Goal: Information Seeking & Learning: Find specific fact

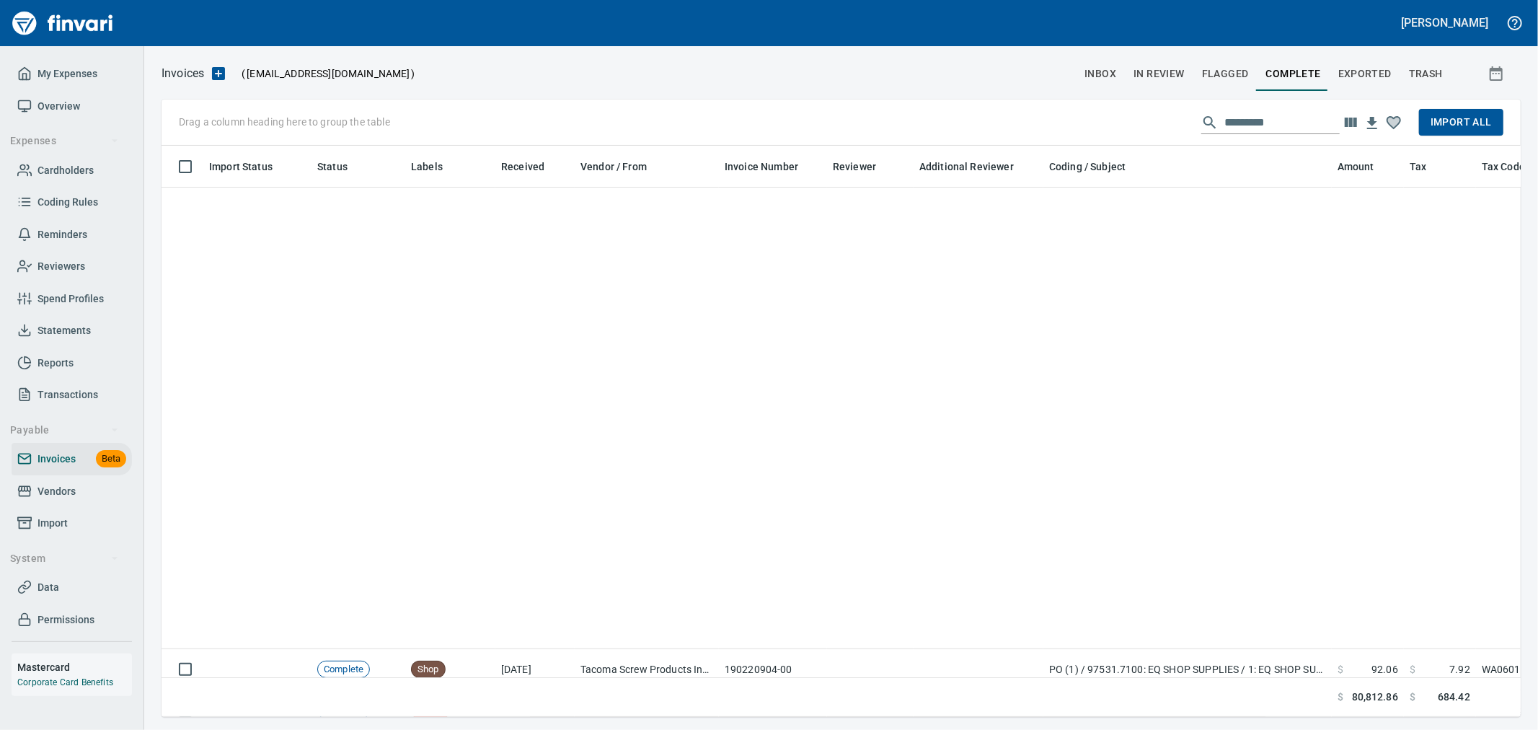
scroll to position [546, 1335]
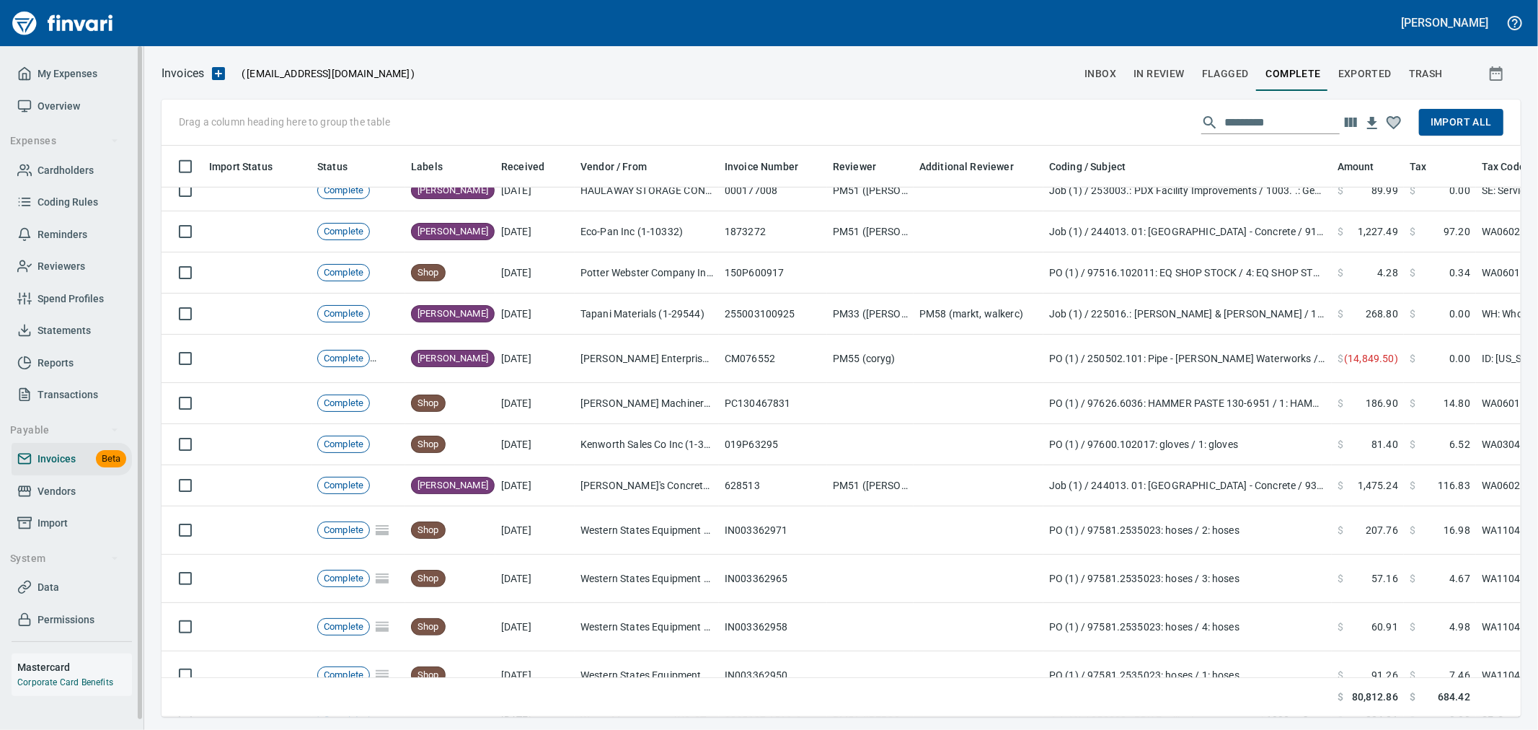
click at [62, 170] on span "Cardholders" at bounding box center [65, 170] width 56 height 18
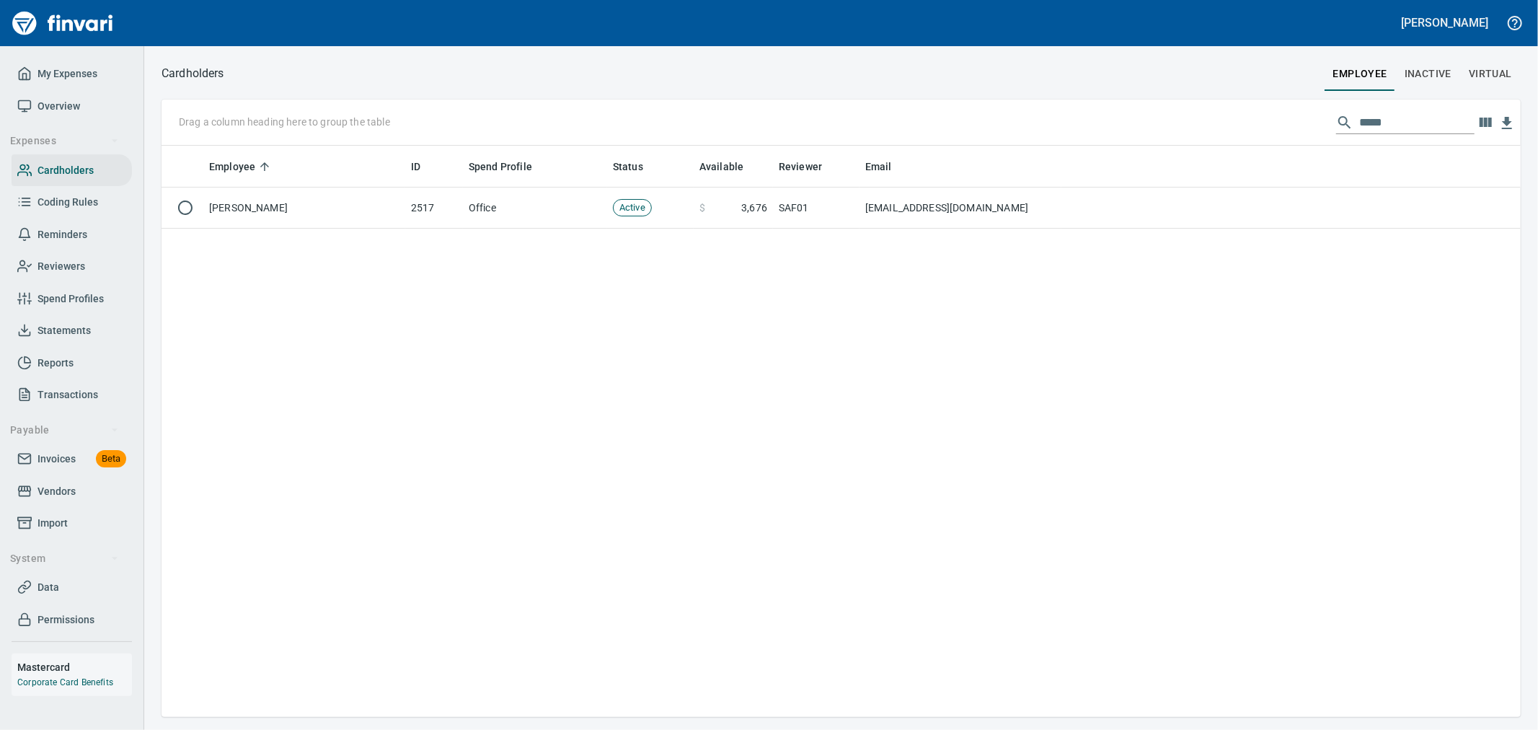
scroll to position [559, 1347]
drag, startPoint x: 1399, startPoint y: 133, endPoint x: 1231, endPoint y: 114, distance: 169.7
click at [1231, 114] on div "Drag a column heading here to group the table *****" at bounding box center [840, 122] width 1359 height 46
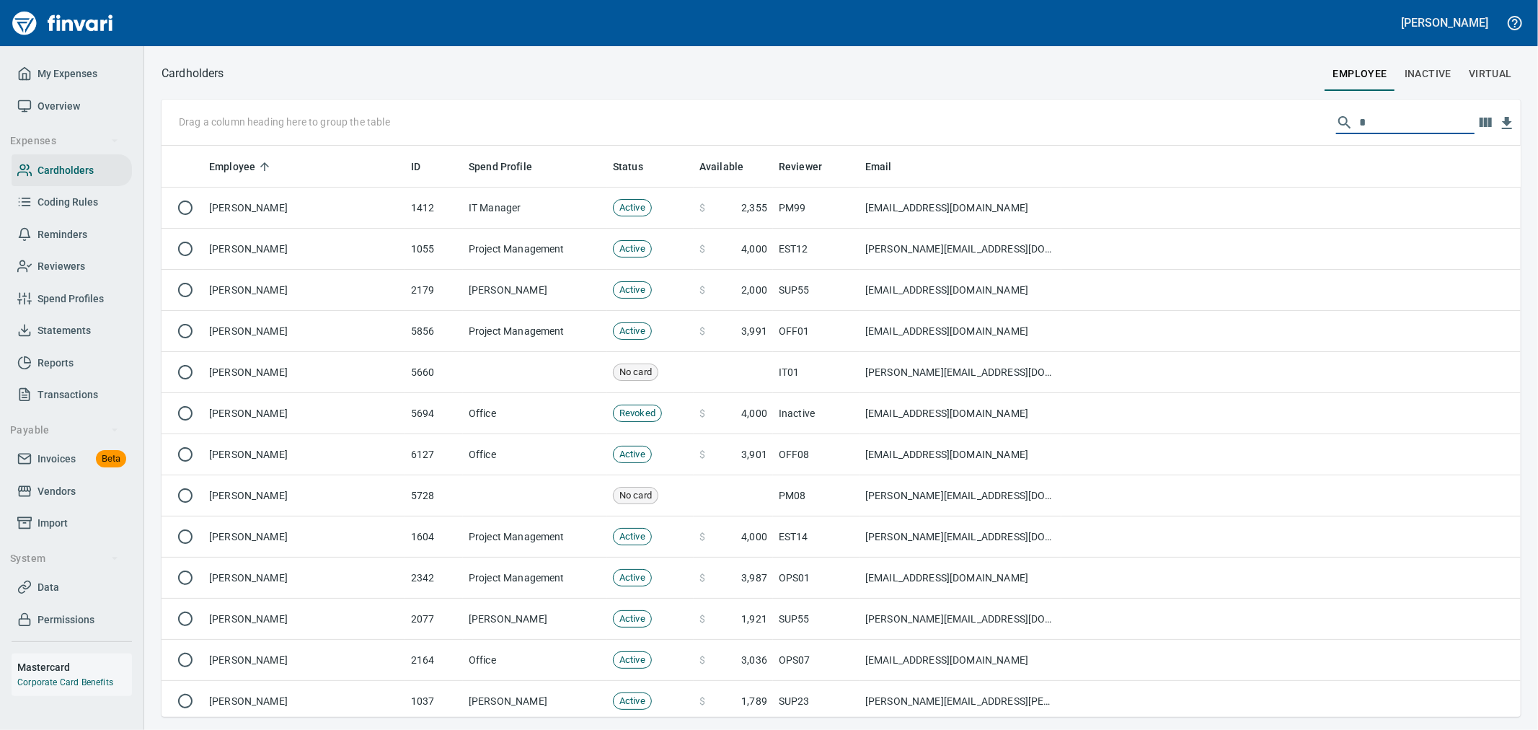
scroll to position [559, 1335]
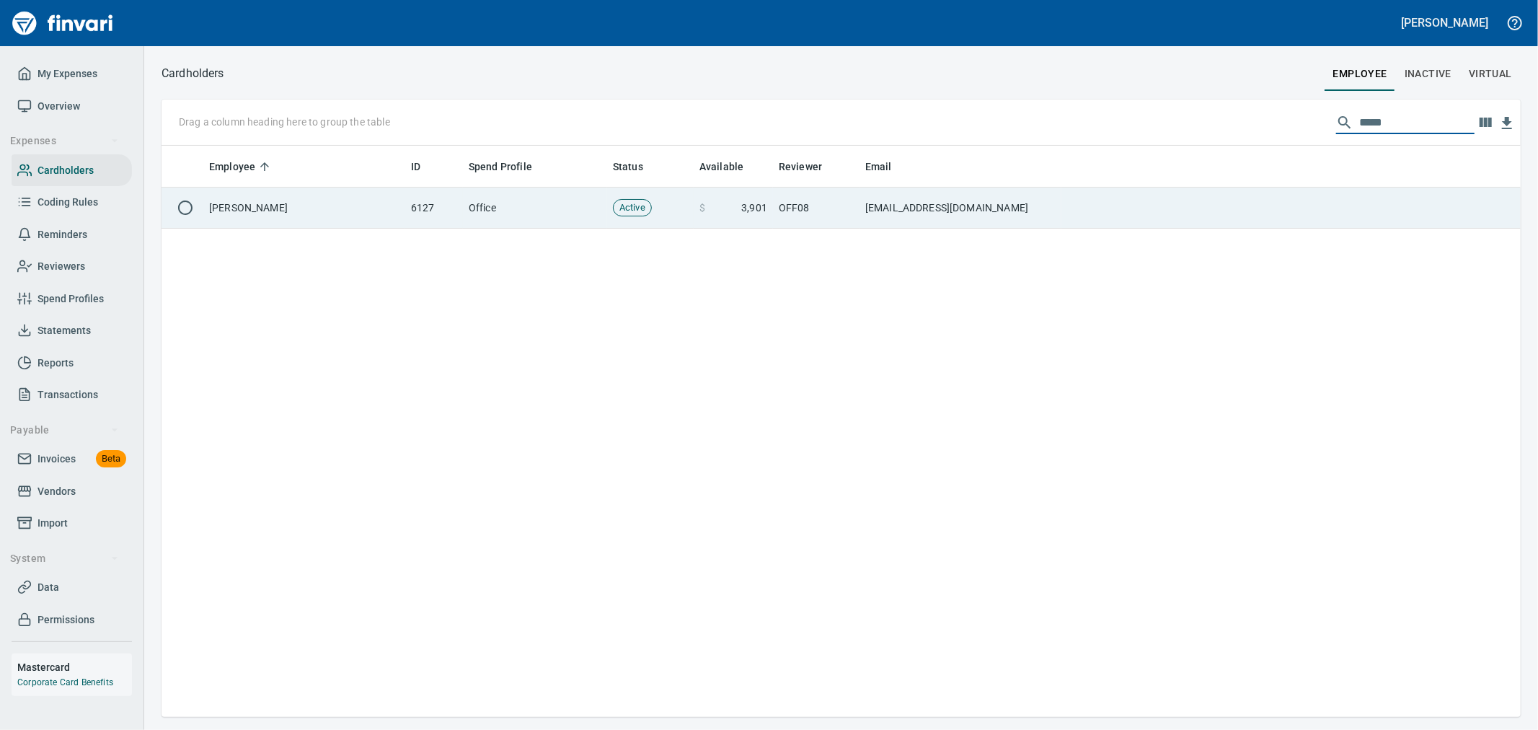
type input "*****"
click at [935, 199] on td "[EMAIL_ADDRESS][DOMAIN_NAME]" at bounding box center [960, 207] width 202 height 41
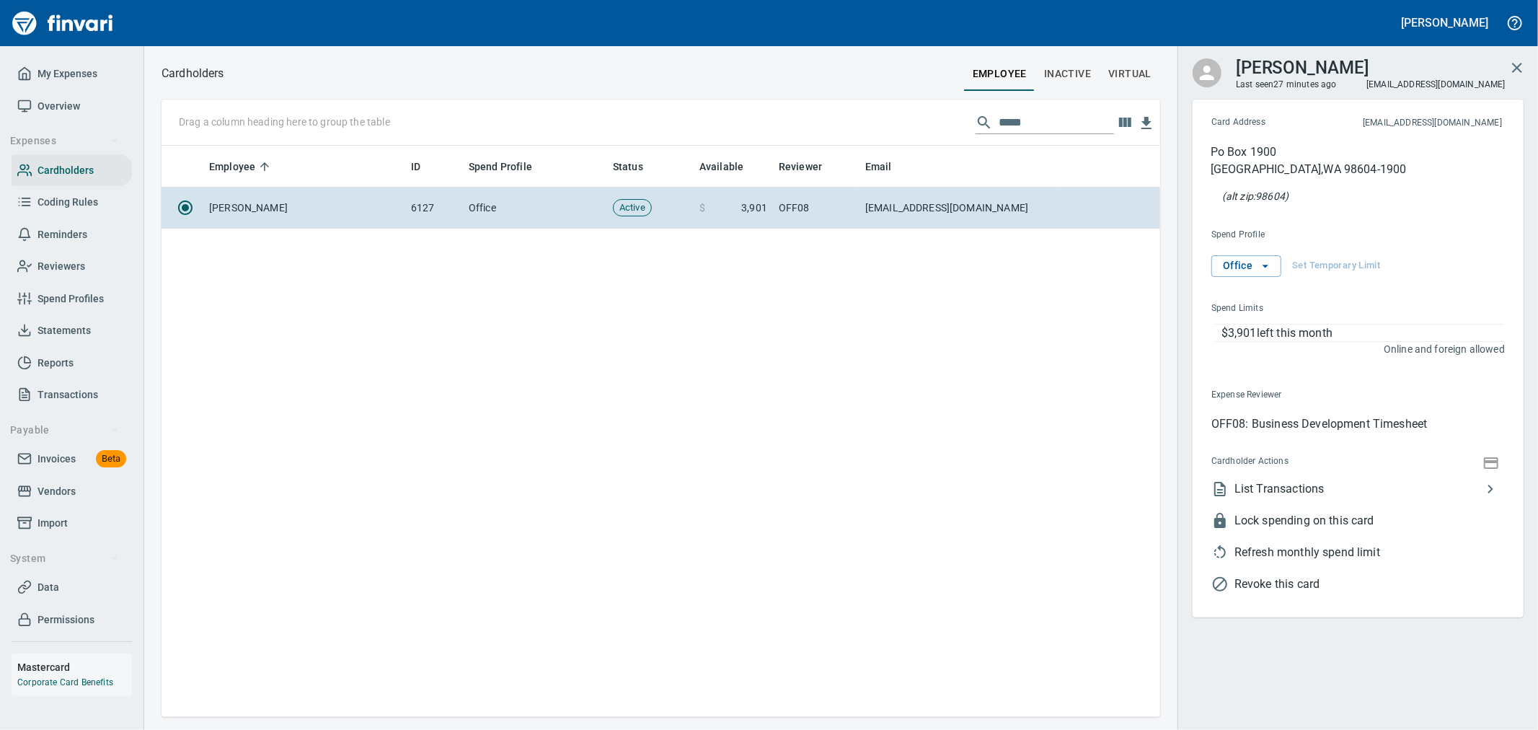
scroll to position [559, 986]
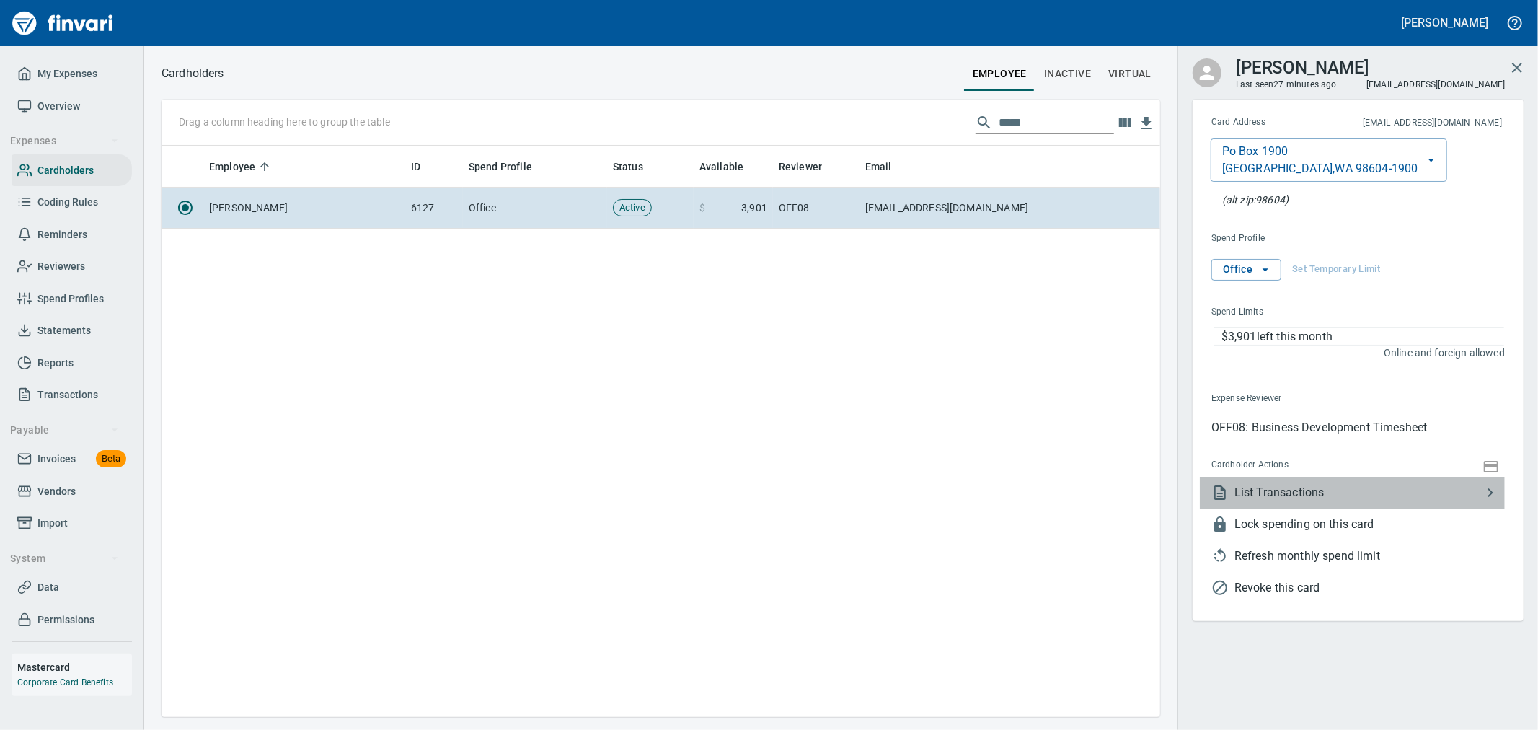
click at [1316, 484] on span "List Transactions" at bounding box center [1357, 492] width 247 height 17
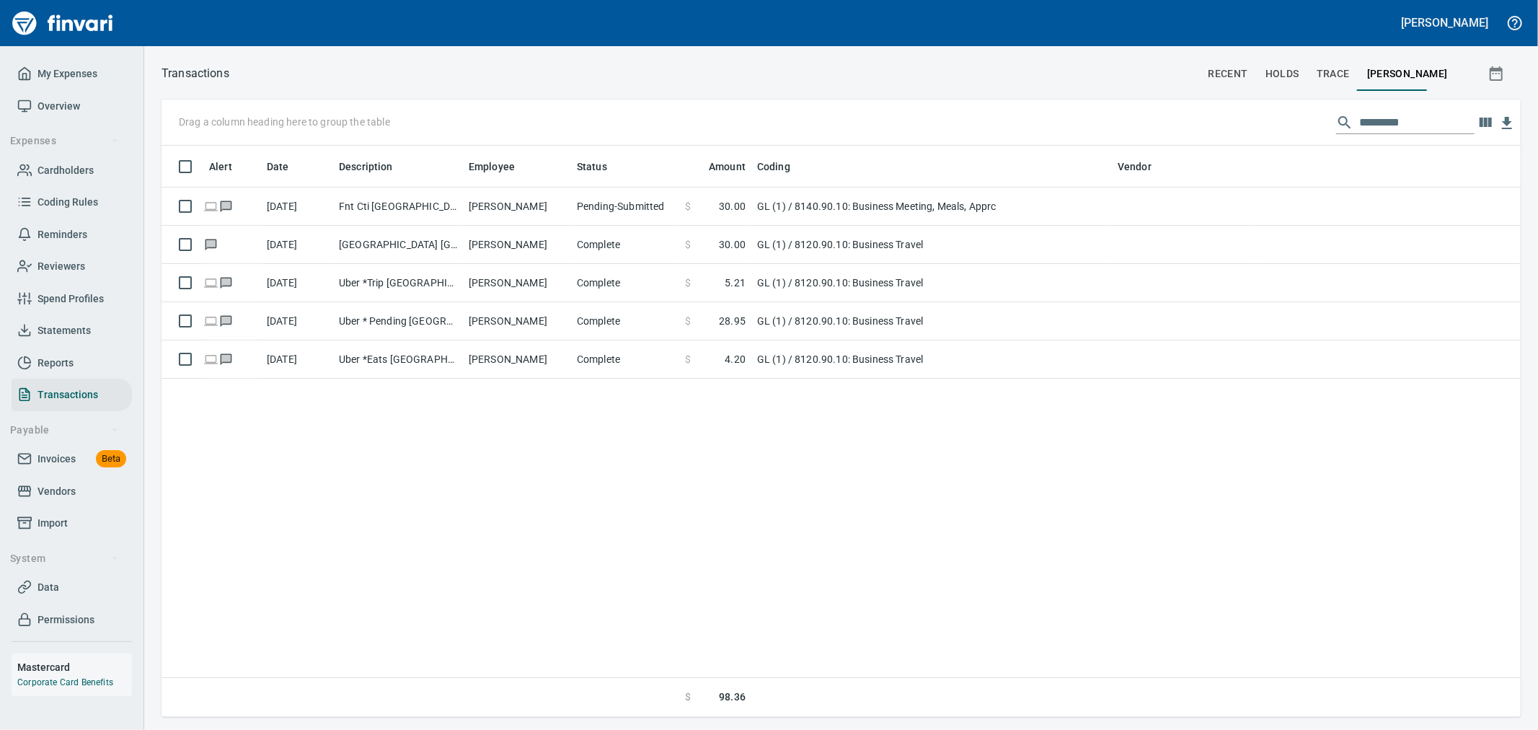
scroll to position [559, 1347]
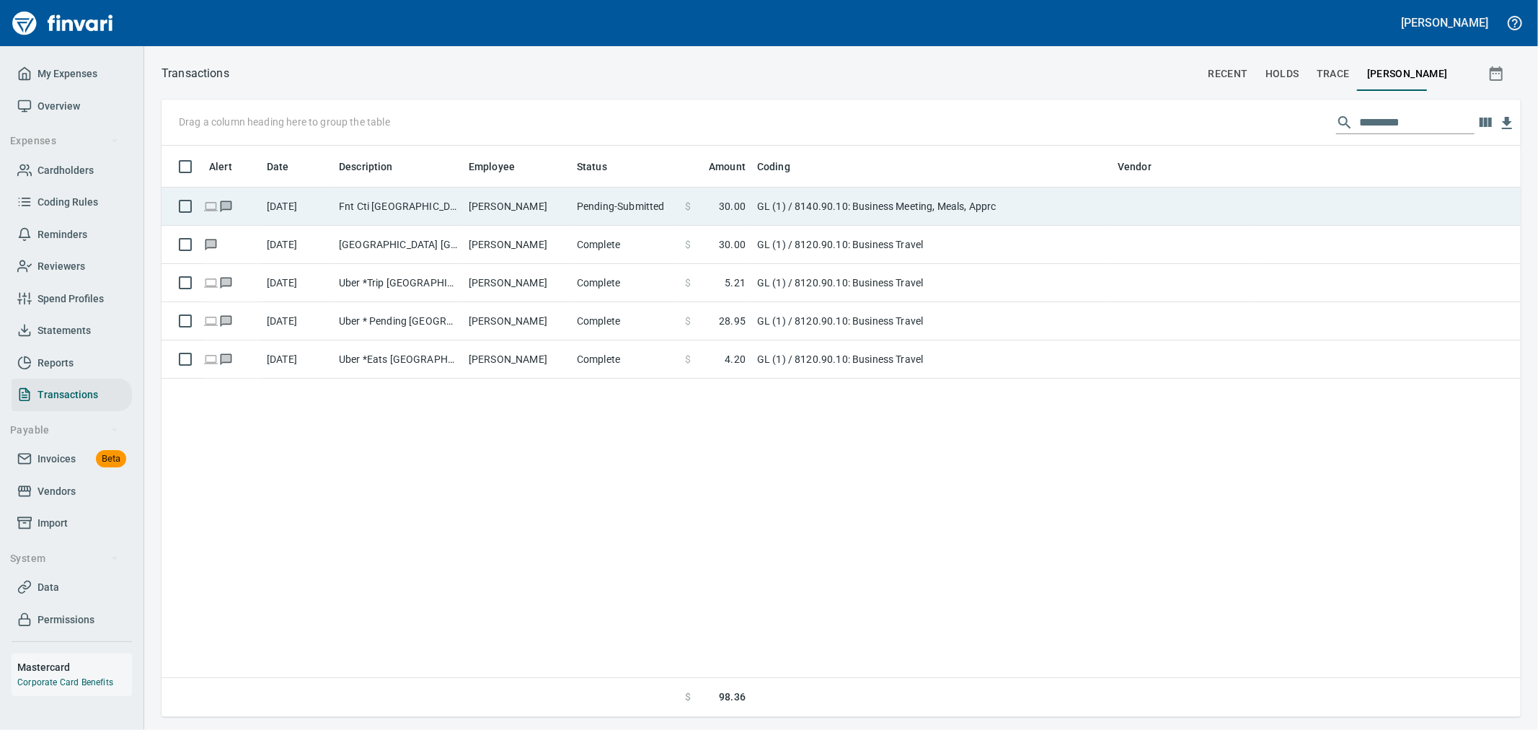
click at [882, 211] on td "GL (1) / 8140.90.10: Business Meeting, Meals, Apprc" at bounding box center [931, 206] width 360 height 38
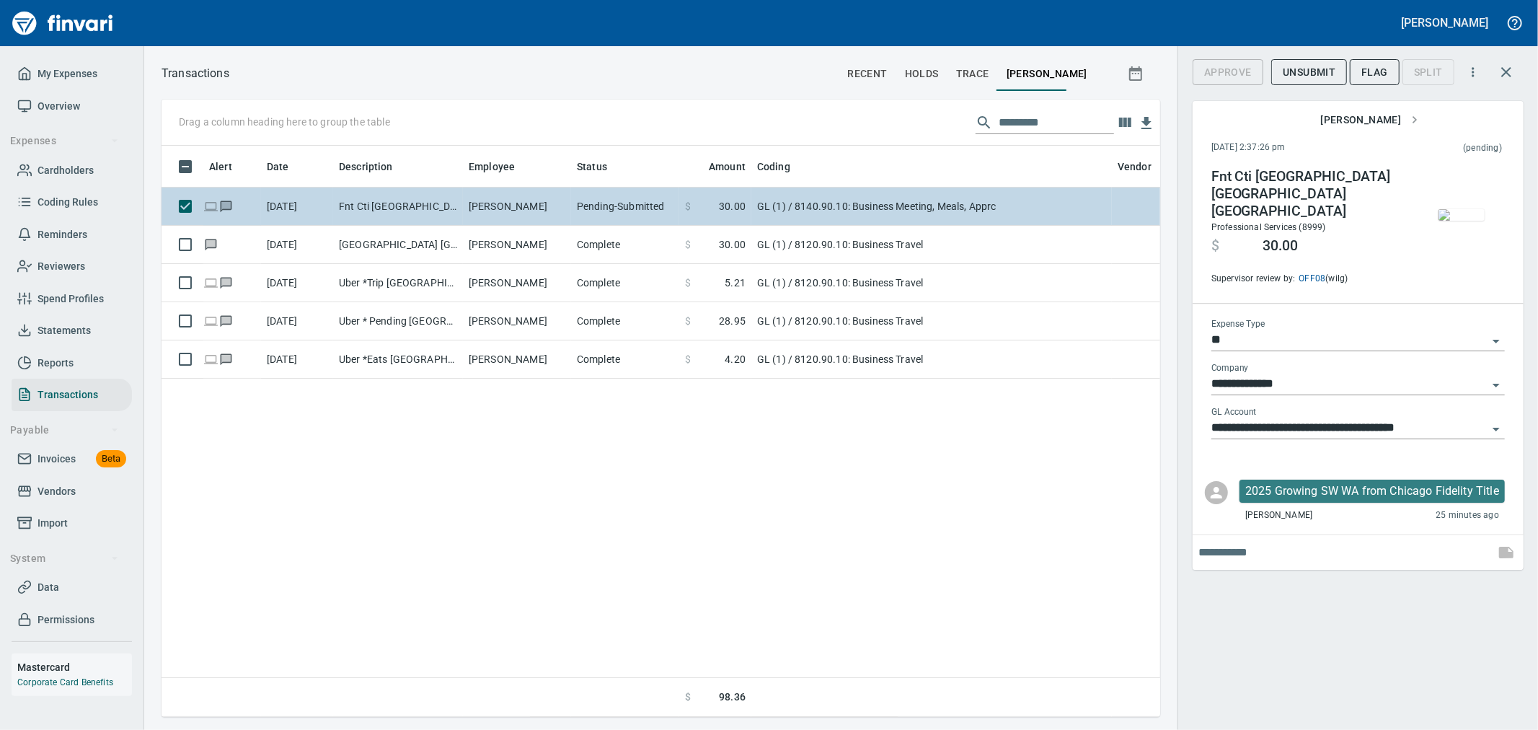
scroll to position [1, 1]
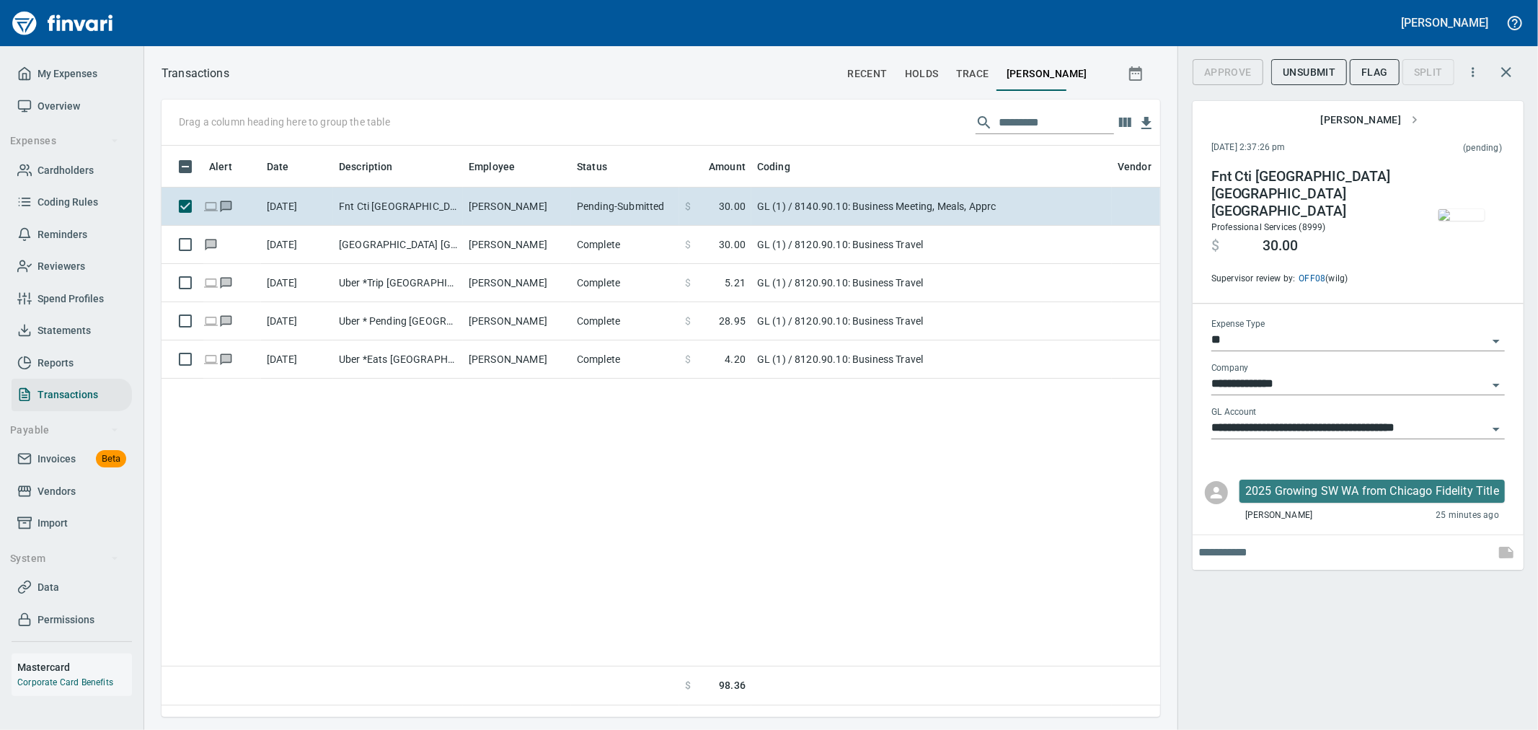
click at [1468, 213] on img "button" at bounding box center [1461, 215] width 46 height 12
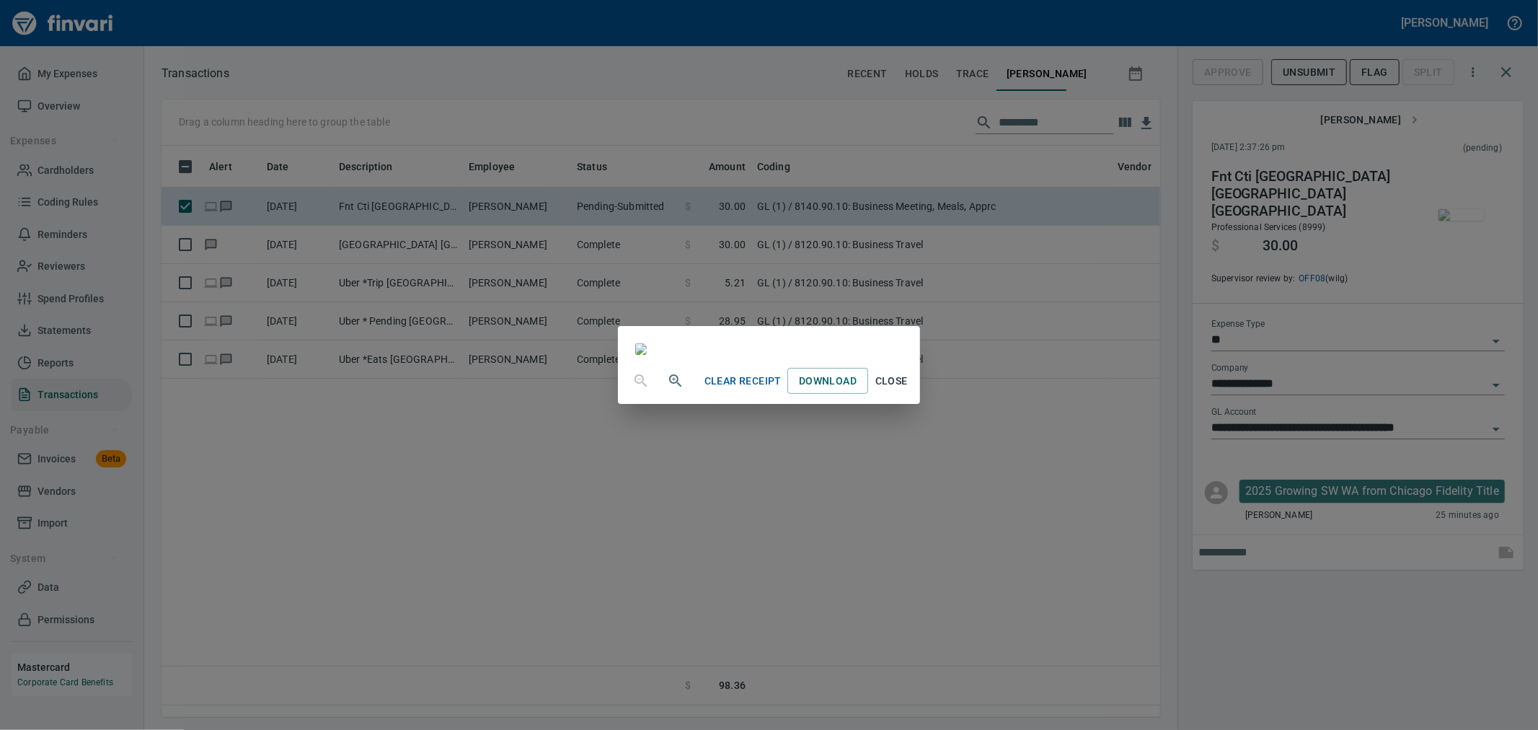
click at [908, 390] on span "Close" at bounding box center [891, 381] width 35 height 18
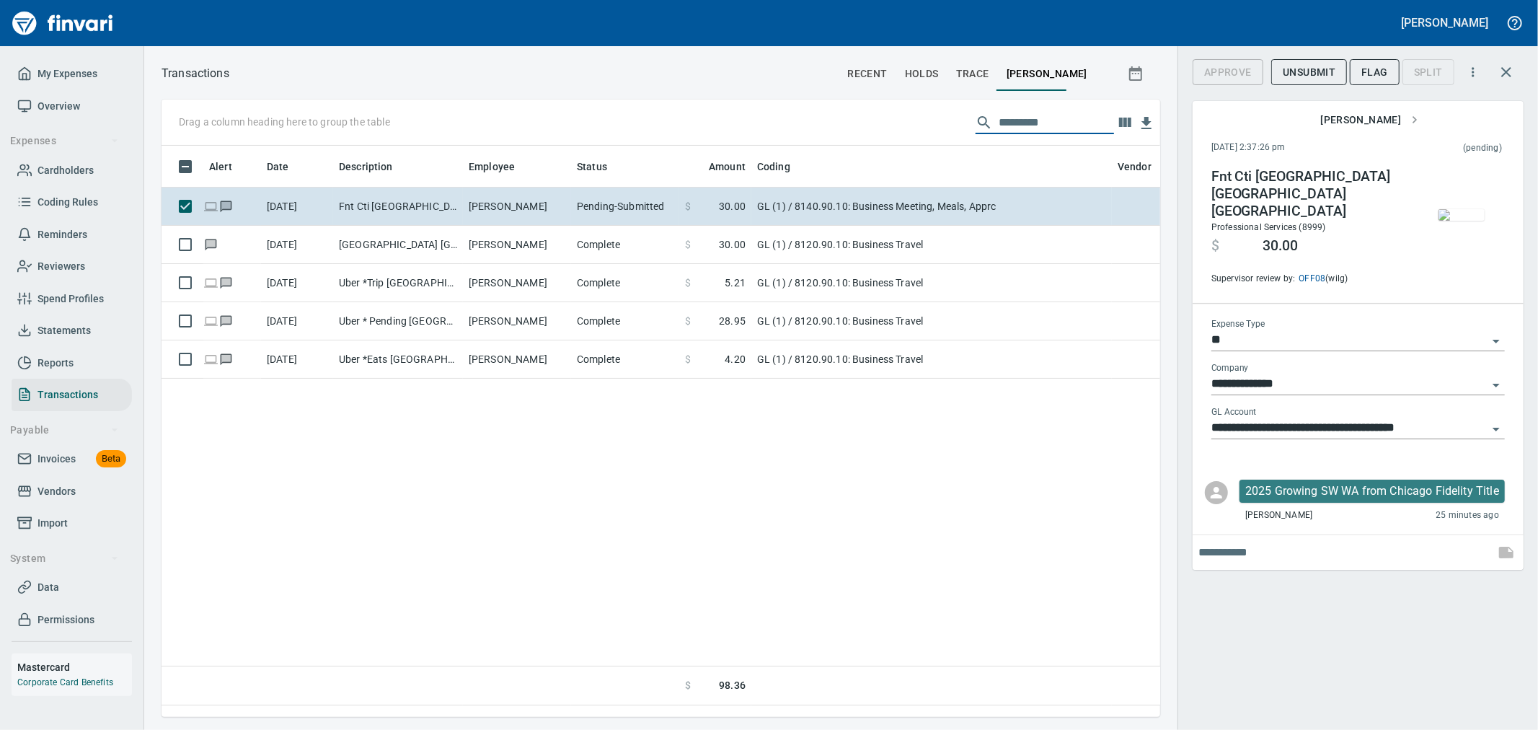
drag, startPoint x: 1080, startPoint y: 117, endPoint x: 1006, endPoint y: 123, distance: 74.5
click at [1006, 123] on input "text" at bounding box center [1055, 122] width 115 height 23
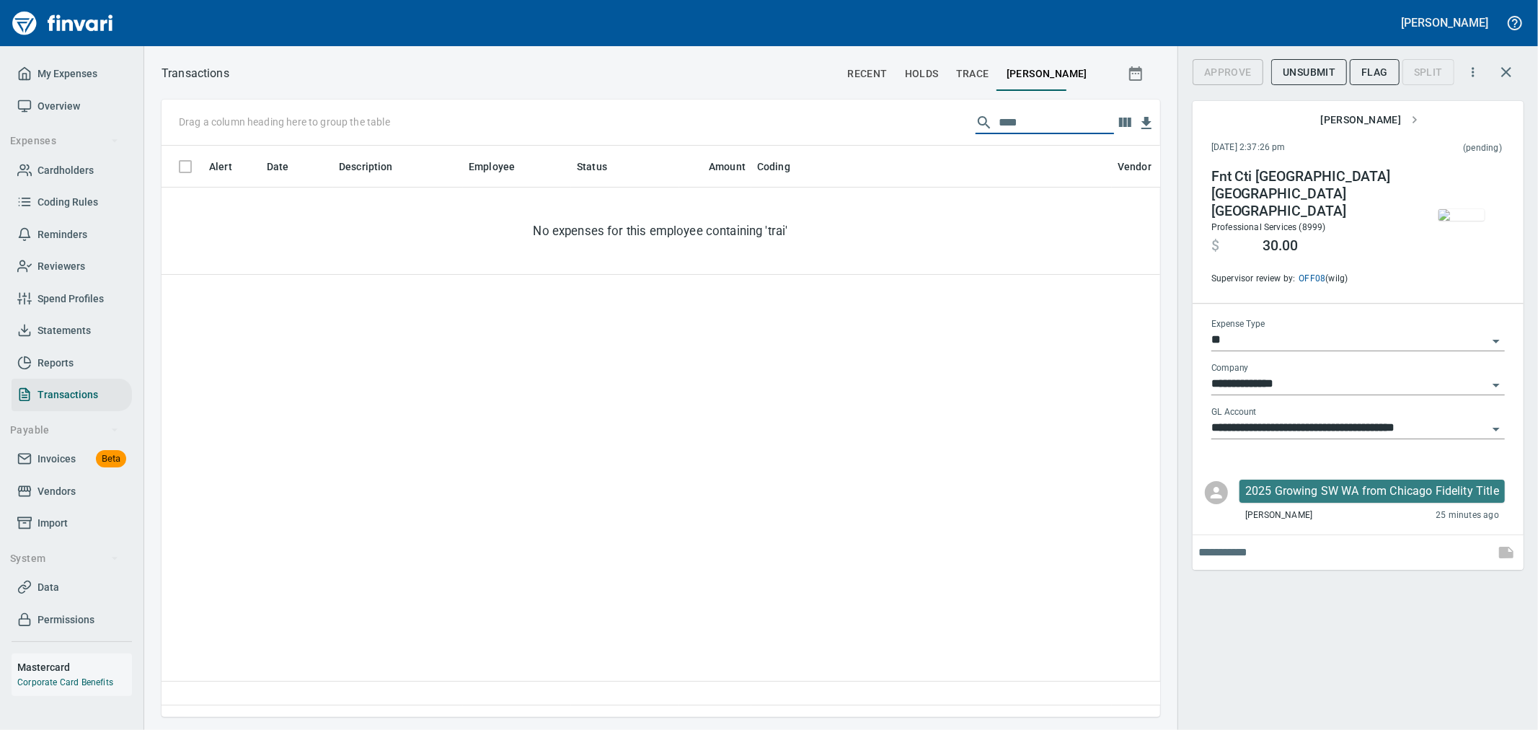
type input "*****"
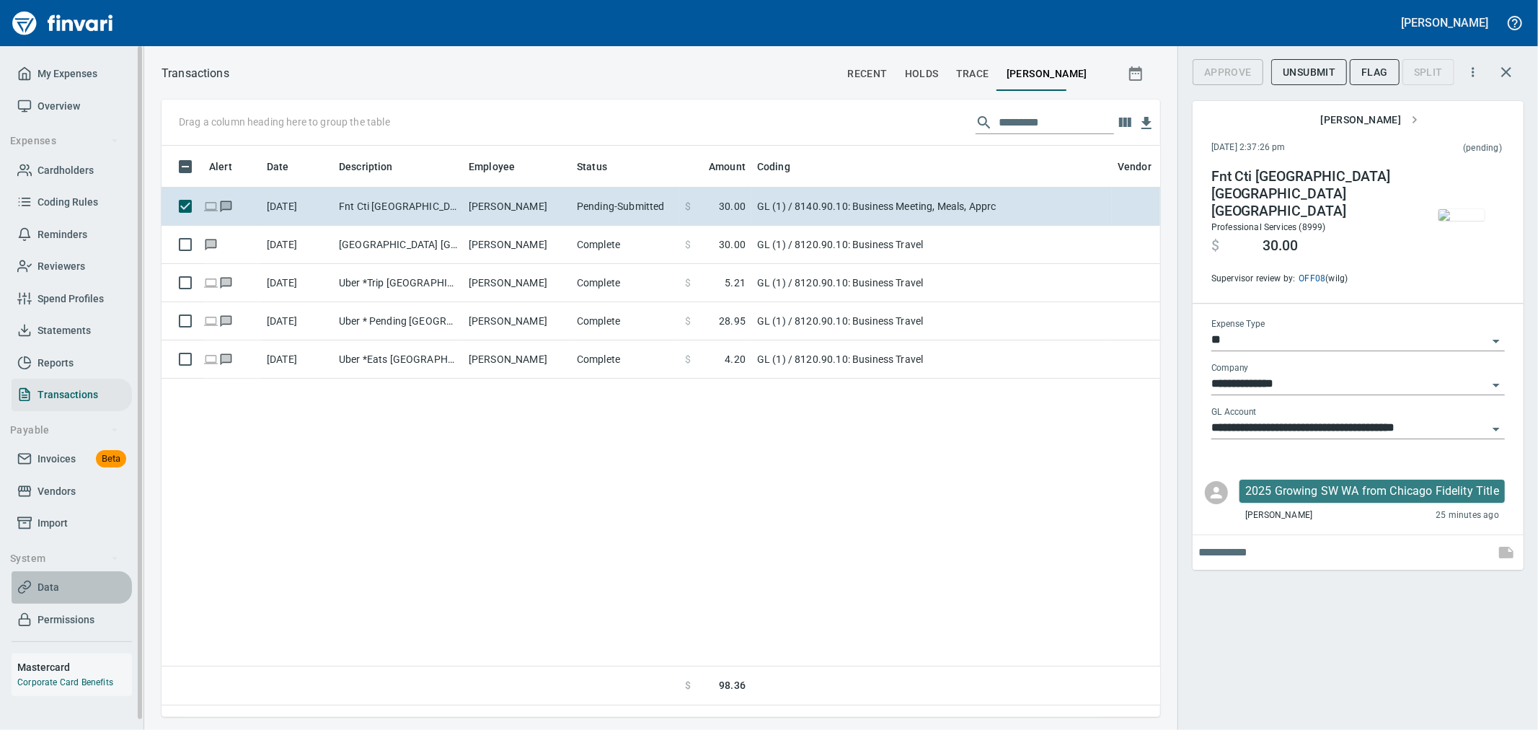
click at [61, 582] on span "Data" at bounding box center [71, 587] width 109 height 18
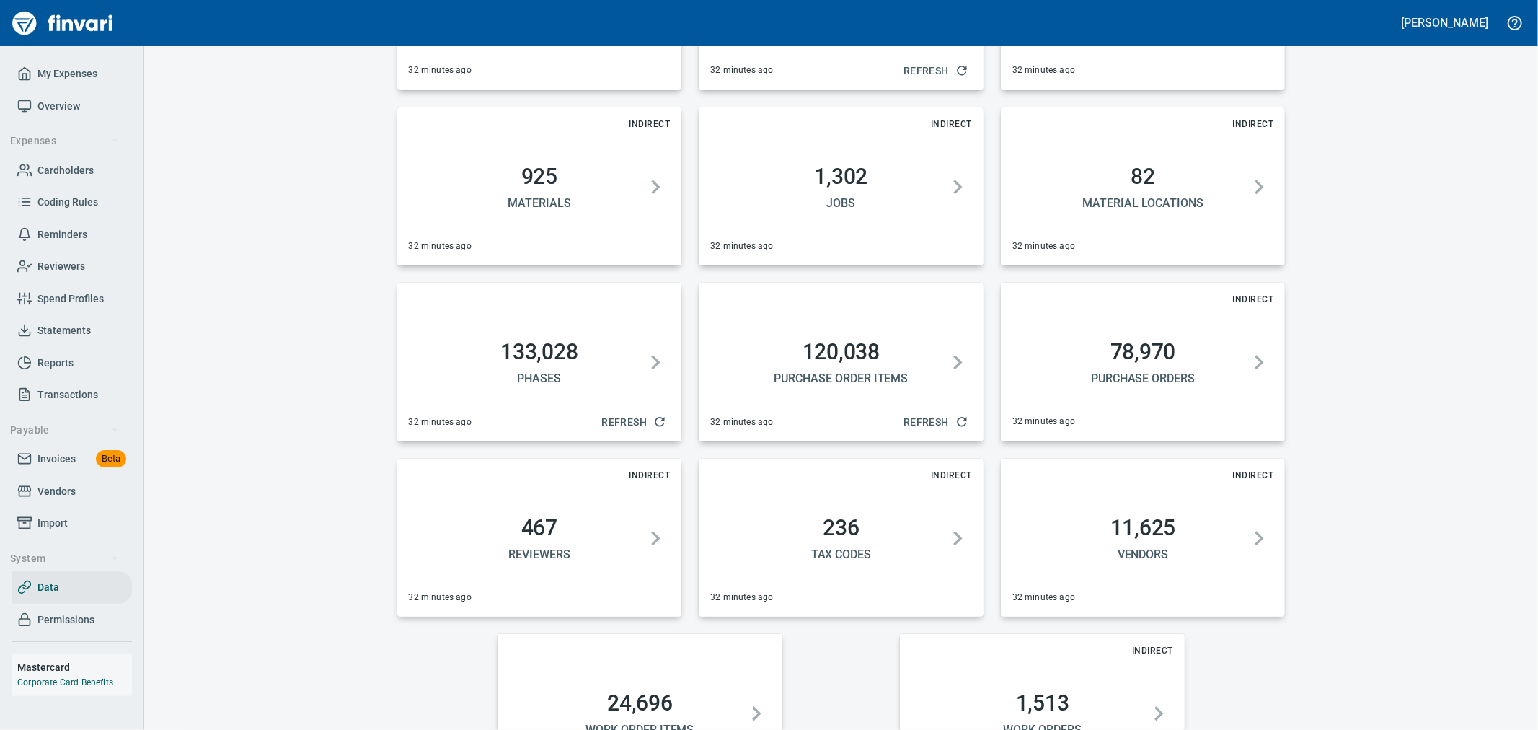
scroll to position [640, 0]
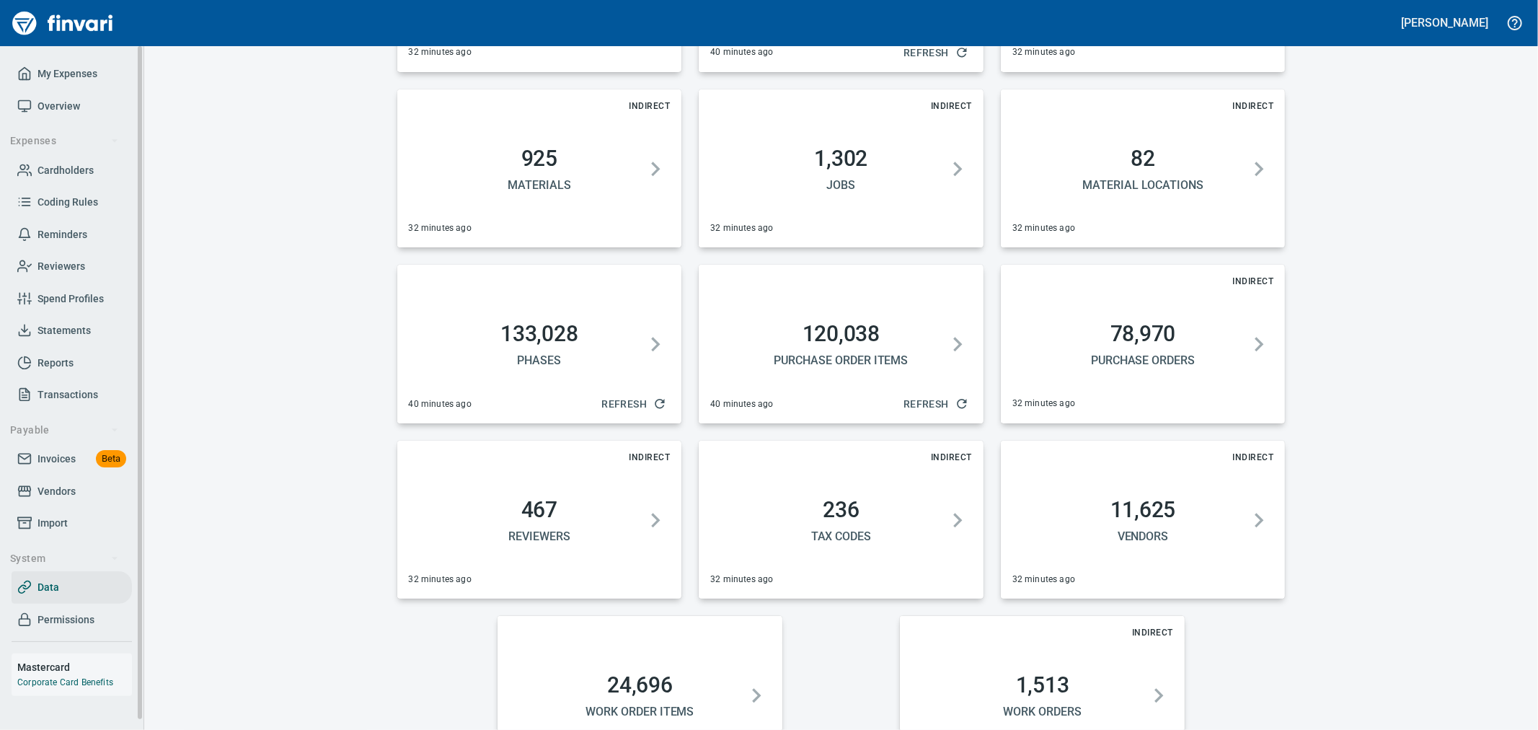
click at [53, 450] on span "Invoices" at bounding box center [56, 459] width 38 height 18
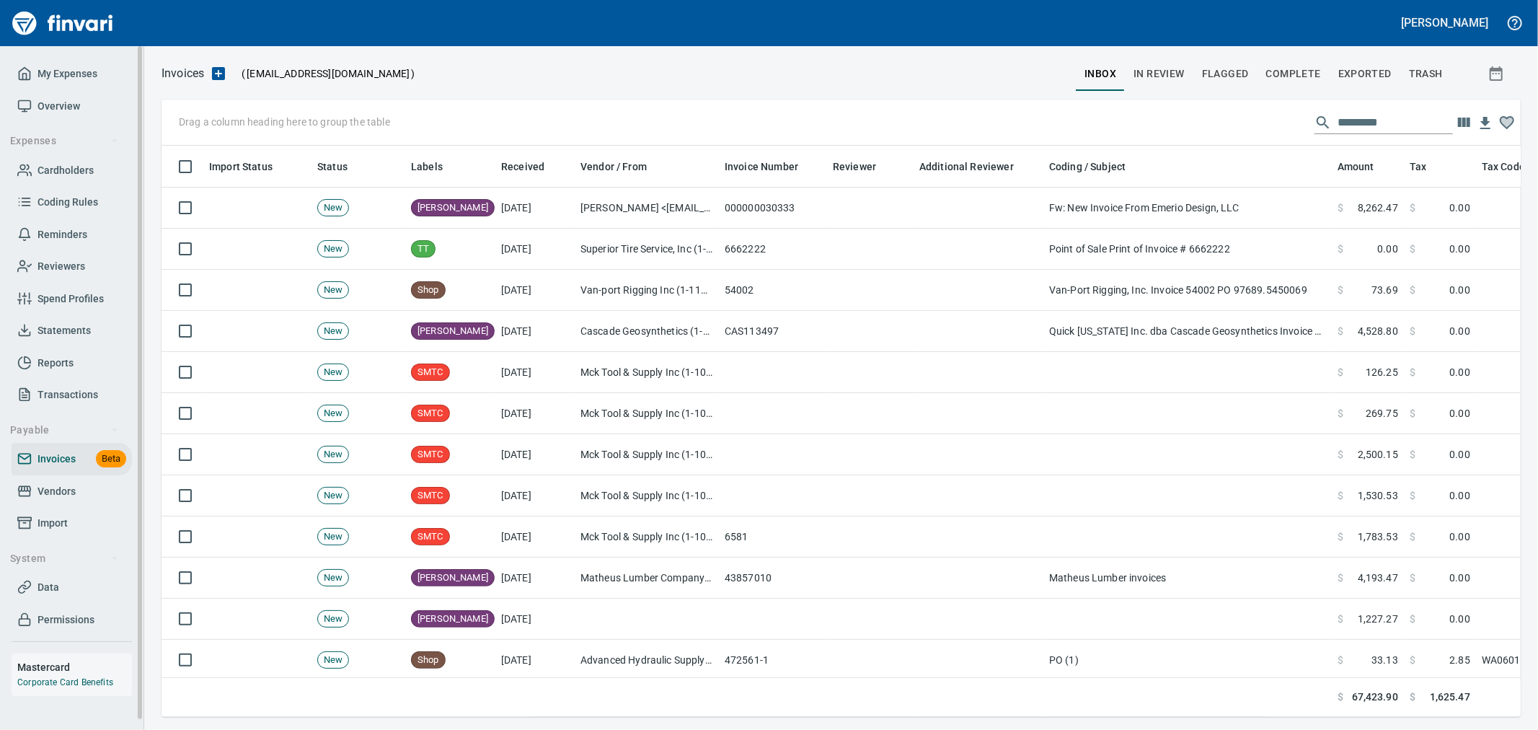
scroll to position [546, 1335]
click at [1169, 82] on button "In Review" at bounding box center [1159, 73] width 68 height 35
click at [1373, 117] on input "text" at bounding box center [1394, 122] width 115 height 23
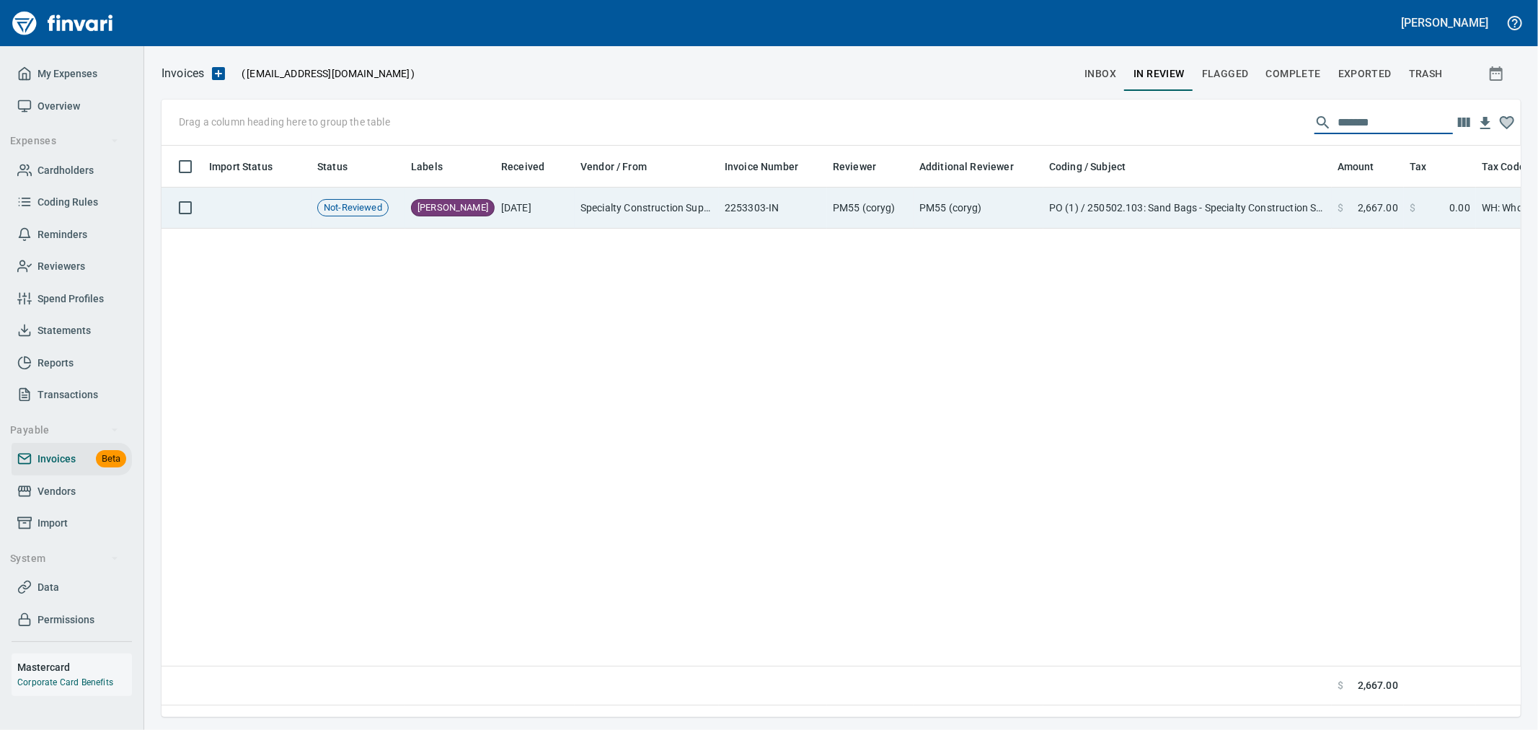
type input "*******"
click at [1120, 217] on td "PO (1) / 250502.103: Sand Bags - Specialty Construction Supply" at bounding box center [1187, 207] width 288 height 41
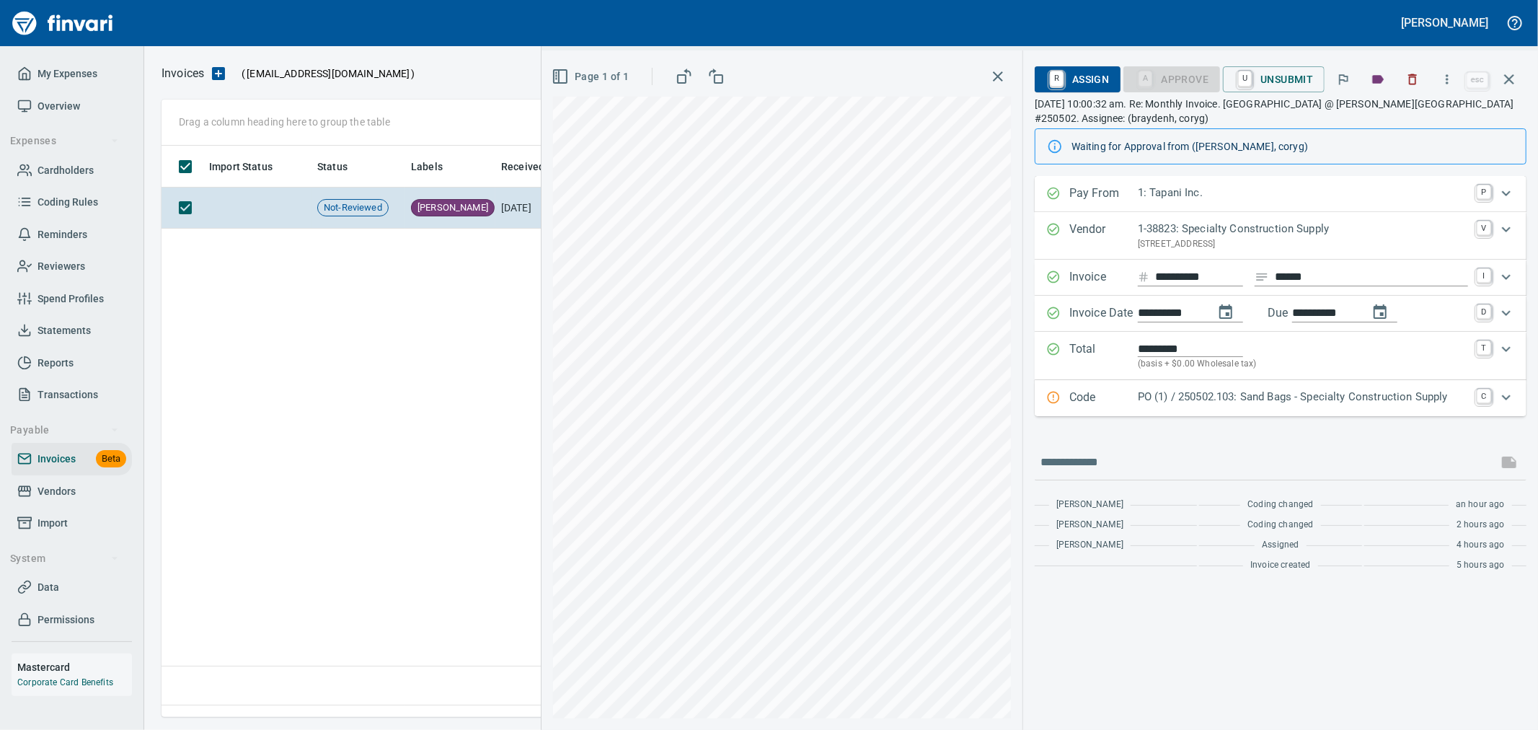
click at [1223, 400] on p "PO (1) / 250502.103: Sand Bags - Specialty Construction Supply" at bounding box center [1303, 397] width 330 height 17
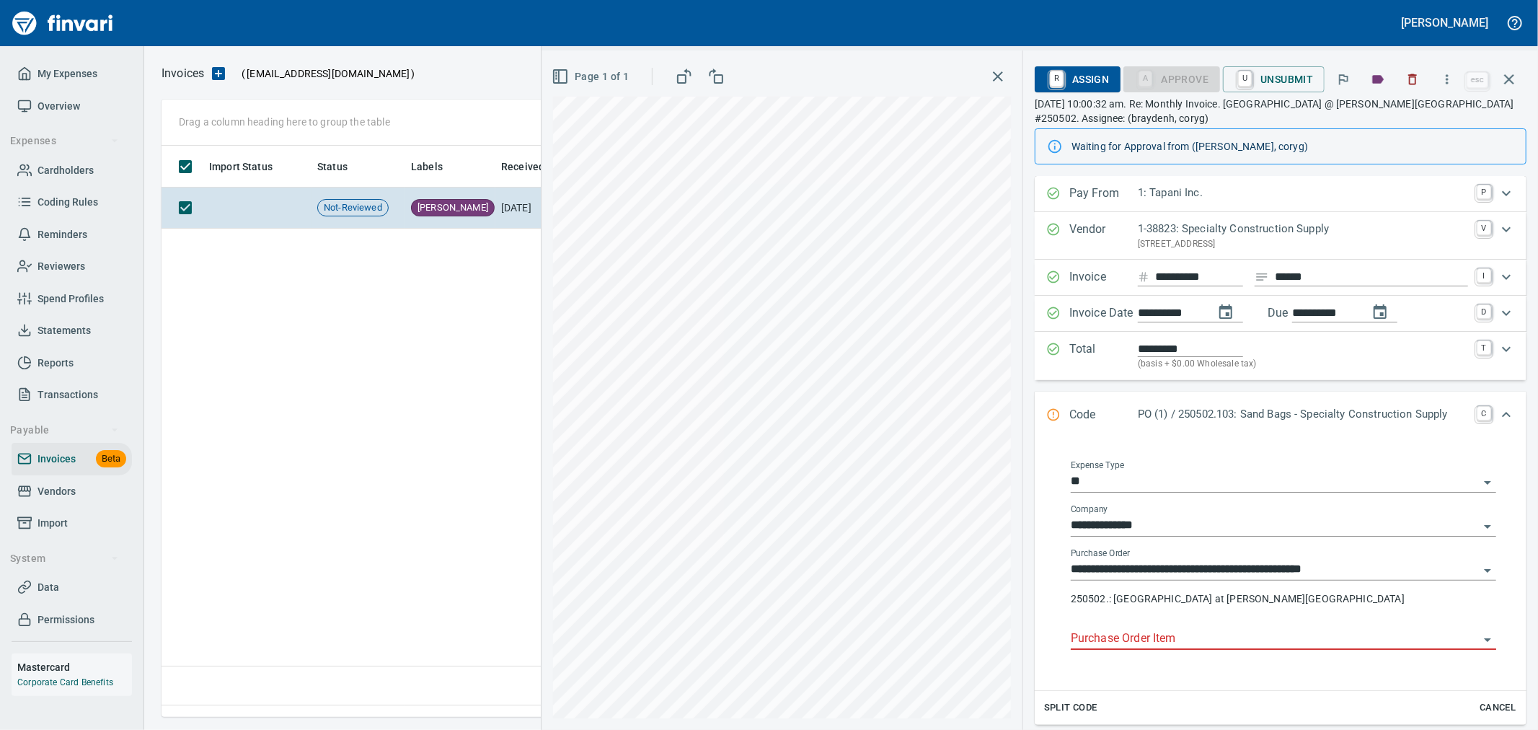
click at [1197, 570] on input "**********" at bounding box center [1275, 569] width 408 height 20
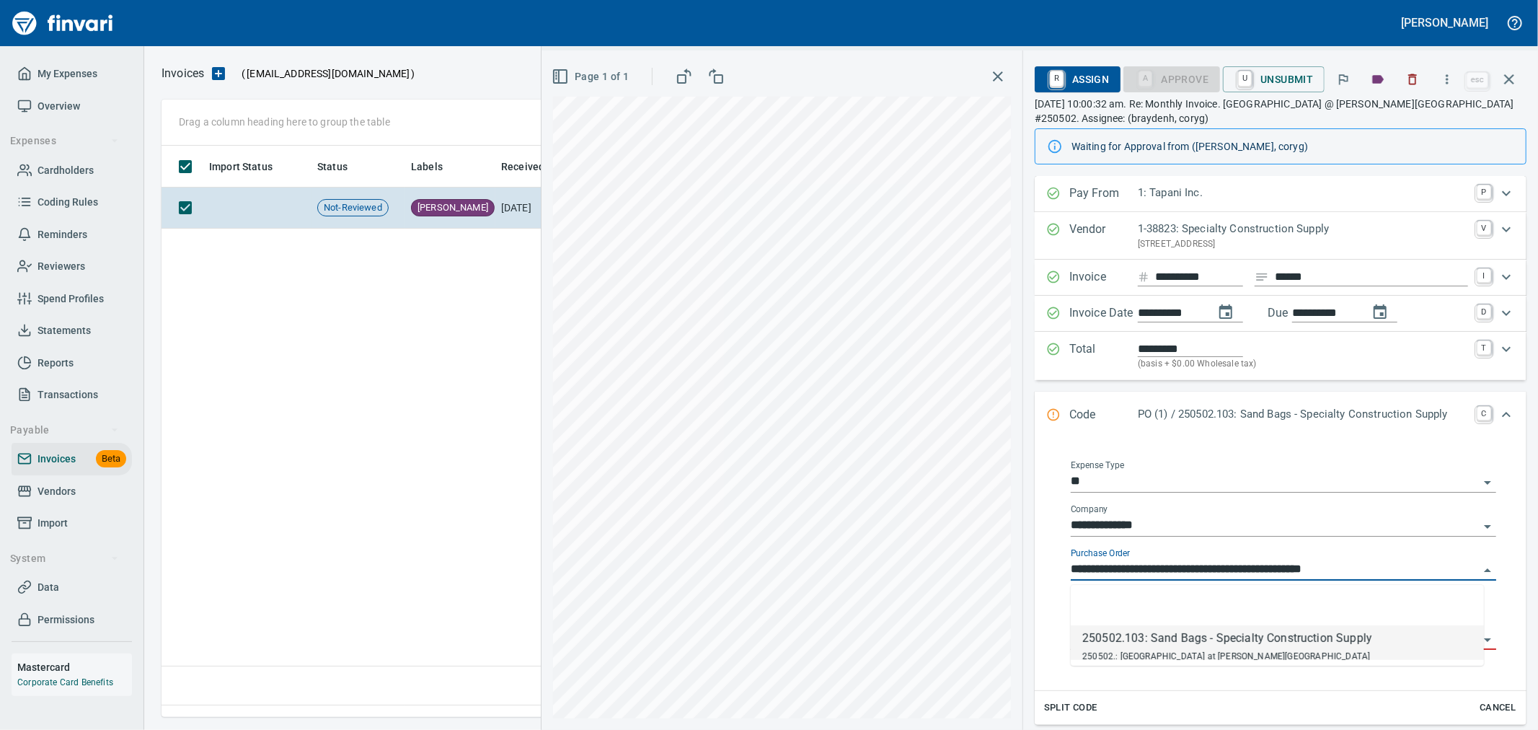
scroll to position [546, 1346]
